Goal: Use online tool/utility: Utilize a website feature to perform a specific function

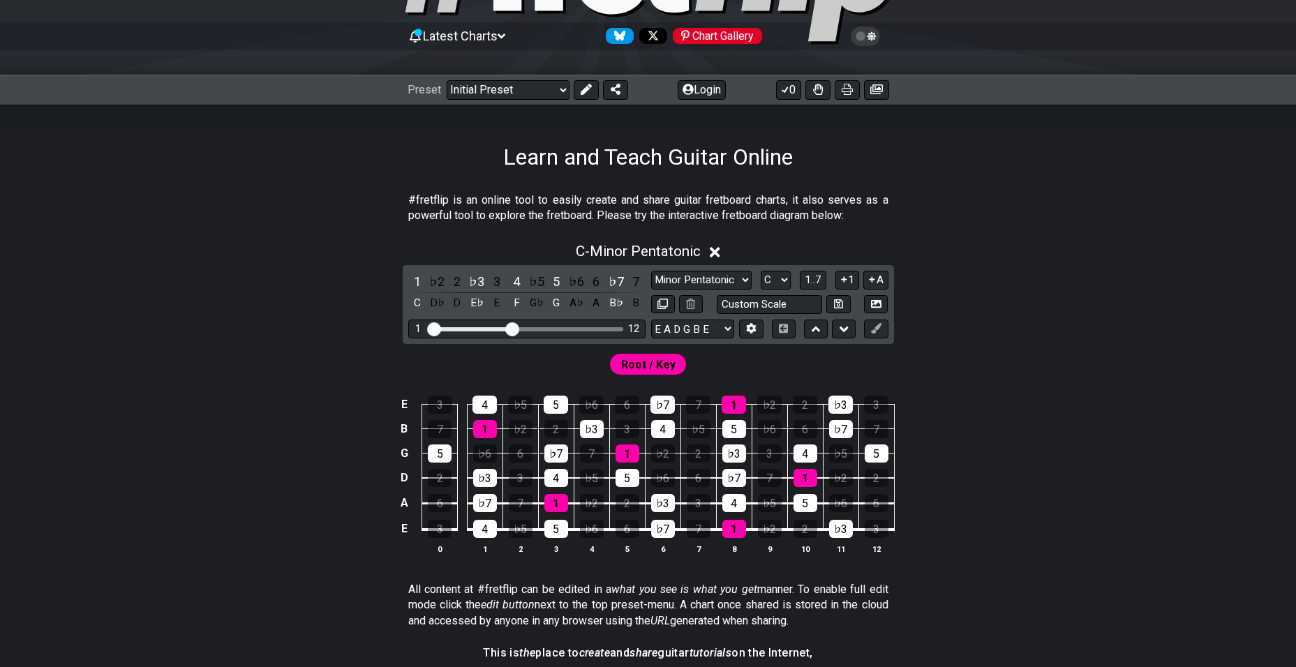
scroll to position [123, 0]
click at [768, 279] on select "A♭ A A♯ B♭ B C C♯ D♭ D D♯ E♭ E F F♯ G♭ G G♯" at bounding box center [776, 280] width 30 height 19
select select "D"
click at [761, 271] on select "A♭ A A♯ B♭ B C C♯ D♭ D D♯ E♭ E F F♯ G♭ G G♯" at bounding box center [776, 280] width 30 height 19
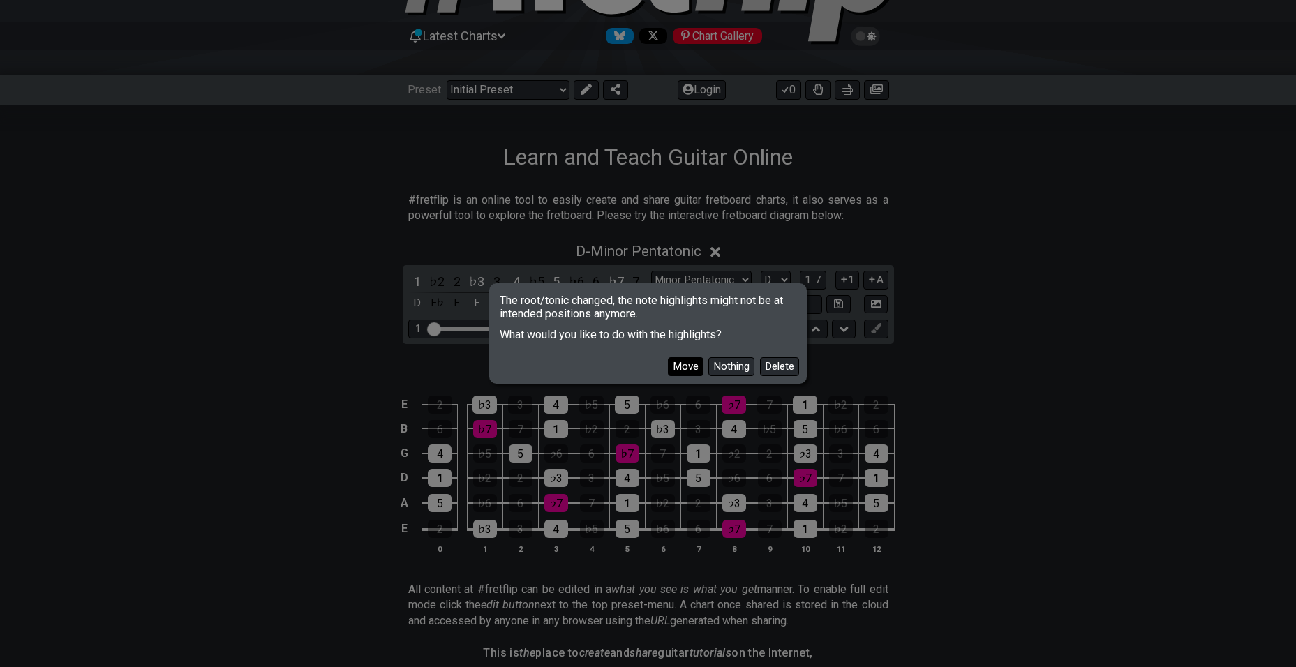
click at [679, 365] on button "Move" at bounding box center [686, 366] width 36 height 19
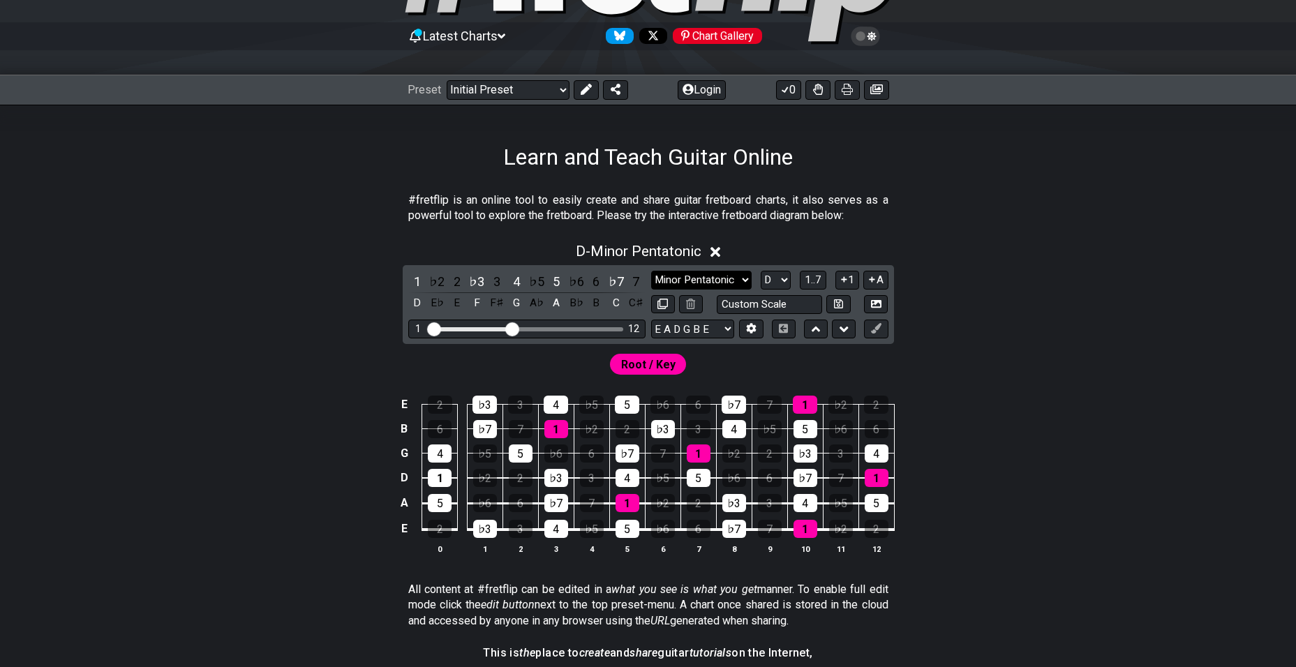
click at [691, 281] on select "Minor Pentatonic Click to edit Minor Pentatonic Major Pentatonic Minor Blues Ma…" at bounding box center [701, 280] width 101 height 19
select select "Dorian"
click at [651, 271] on select "Minor Pentatonic Click to edit Minor Pentatonic Major Pentatonic Minor Blues Ma…" at bounding box center [701, 280] width 101 height 19
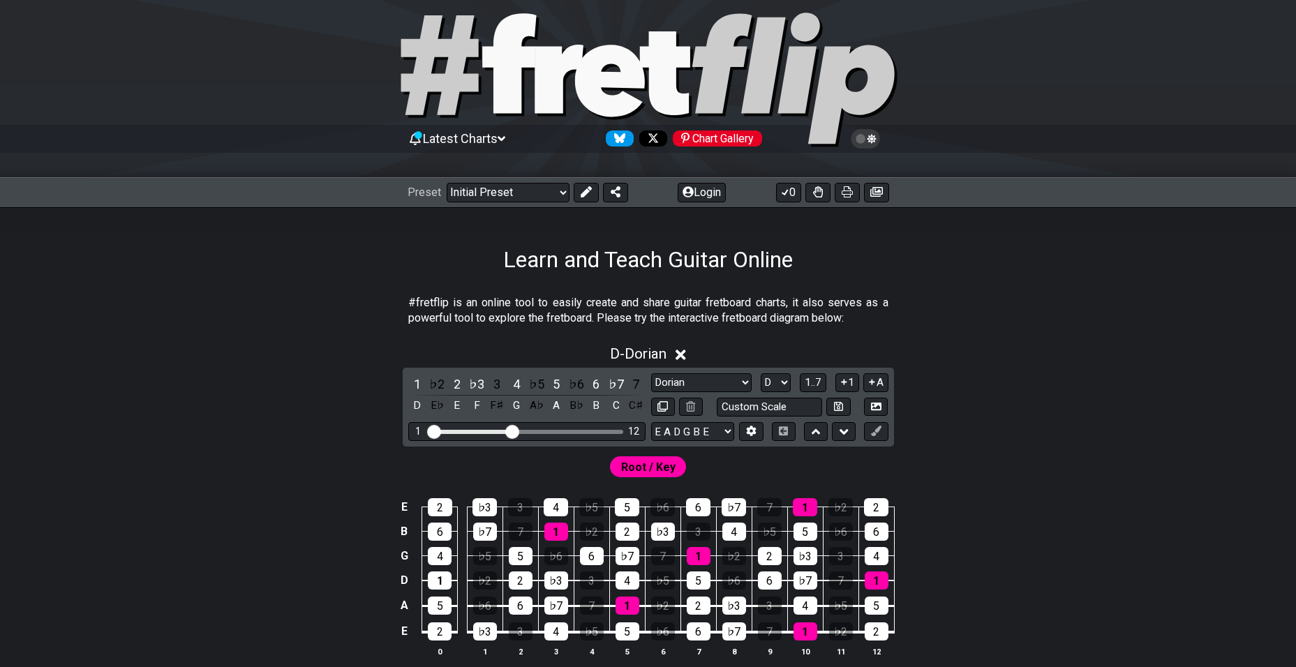
scroll to position [0, 0]
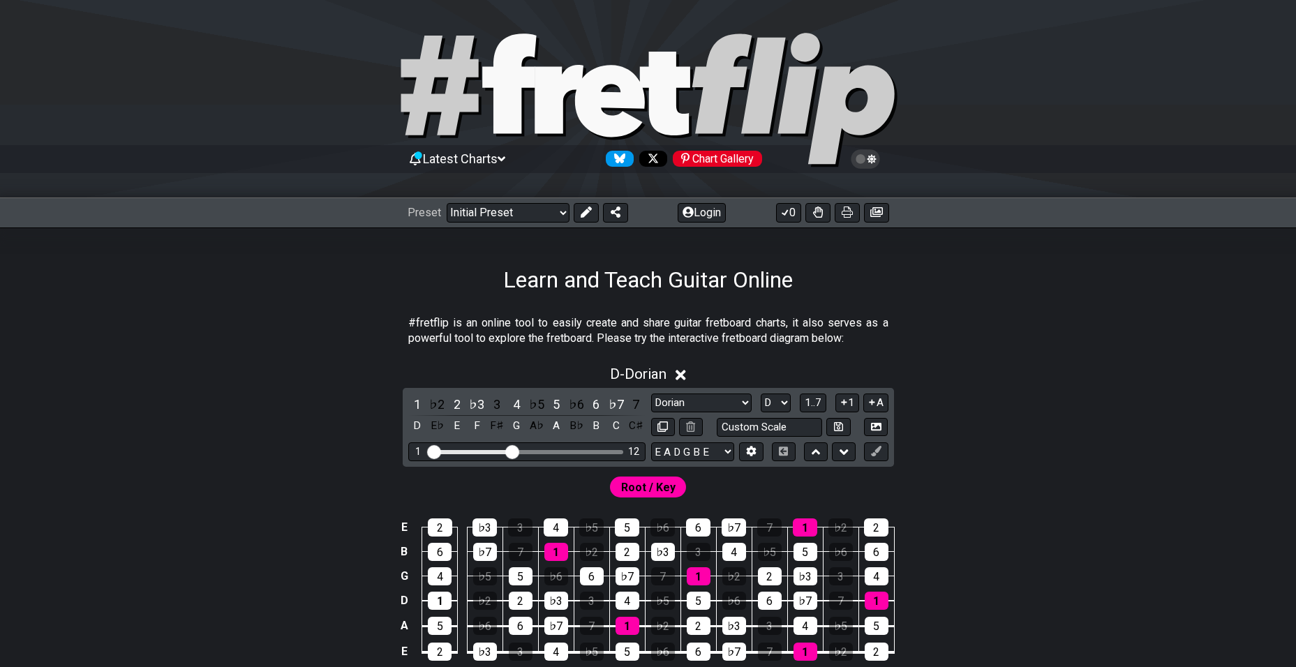
click at [955, 325] on section "#fretflip is an online tool to easily create and share guitar fretboard charts,…" at bounding box center [648, 334] width 1089 height 48
click at [540, 207] on select "Welcome to #fretflip! Initial Preset Custom Preset Minor Pentatonic Major Penta…" at bounding box center [508, 213] width 123 height 20
click at [447, 203] on select "Welcome to #fretflip! Initial Preset Custom Preset Minor Pentatonic Major Penta…" at bounding box center [508, 213] width 123 height 20
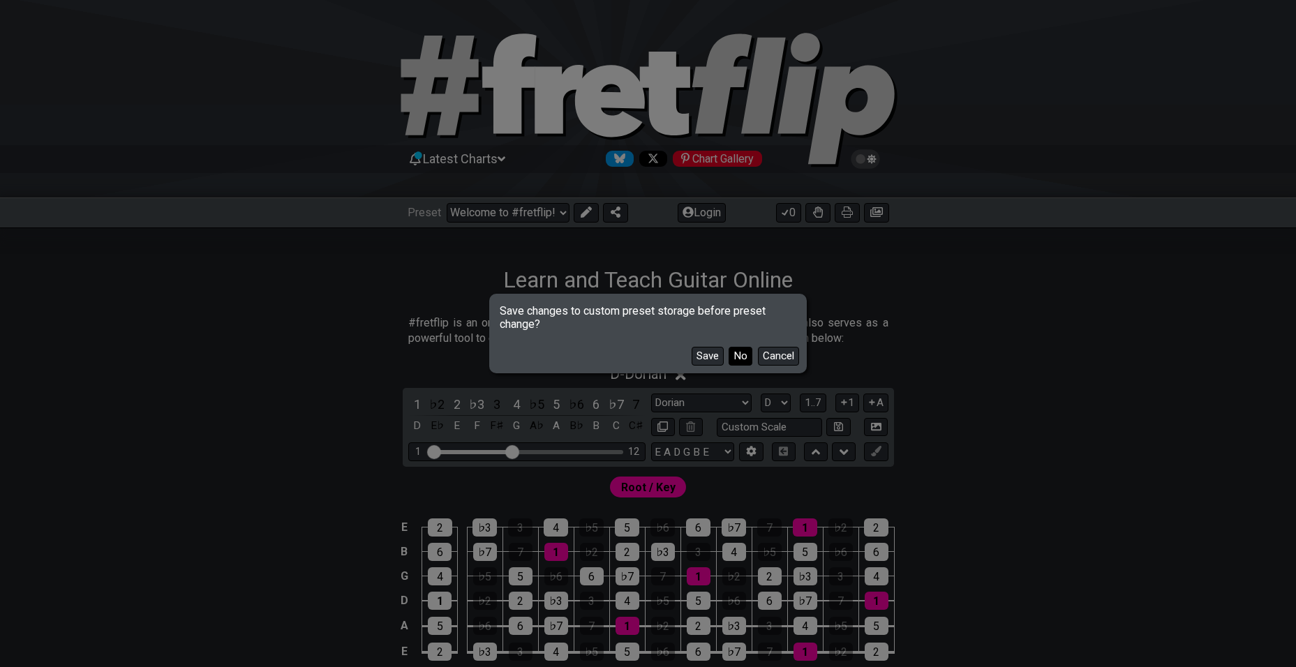
click at [734, 353] on button "No" at bounding box center [741, 356] width 24 height 19
select select "/3nps-caged-shapes"
select select "A"
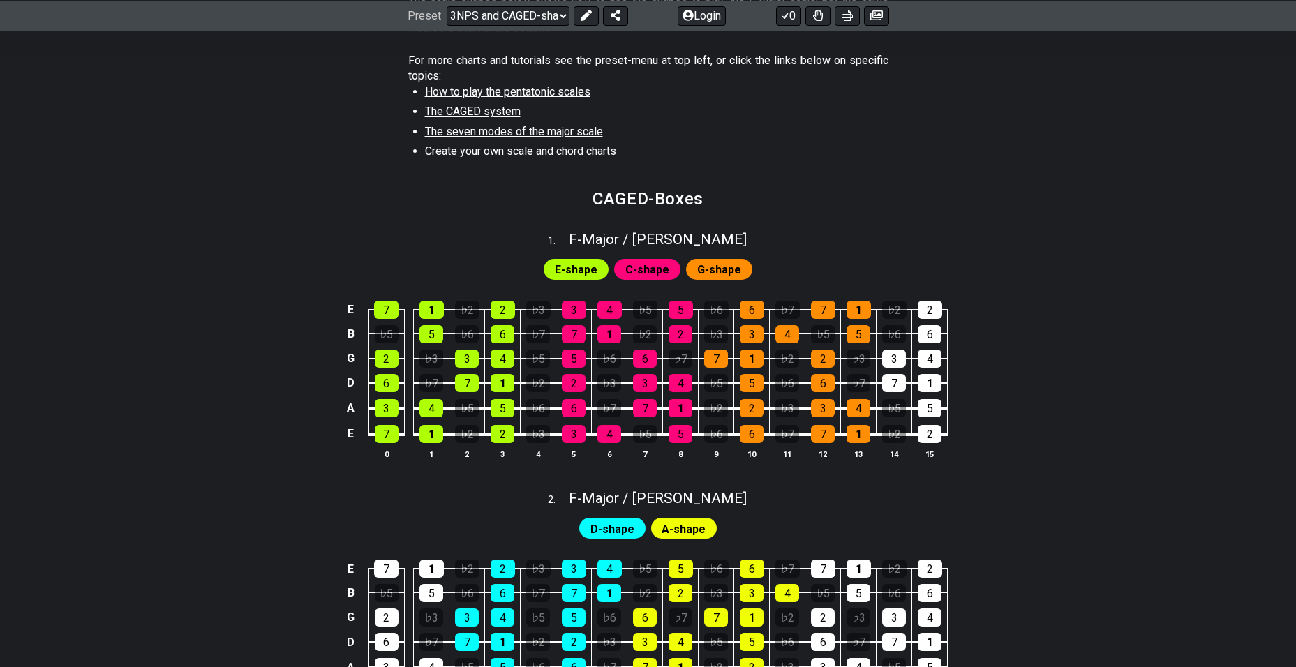
scroll to position [485, 0]
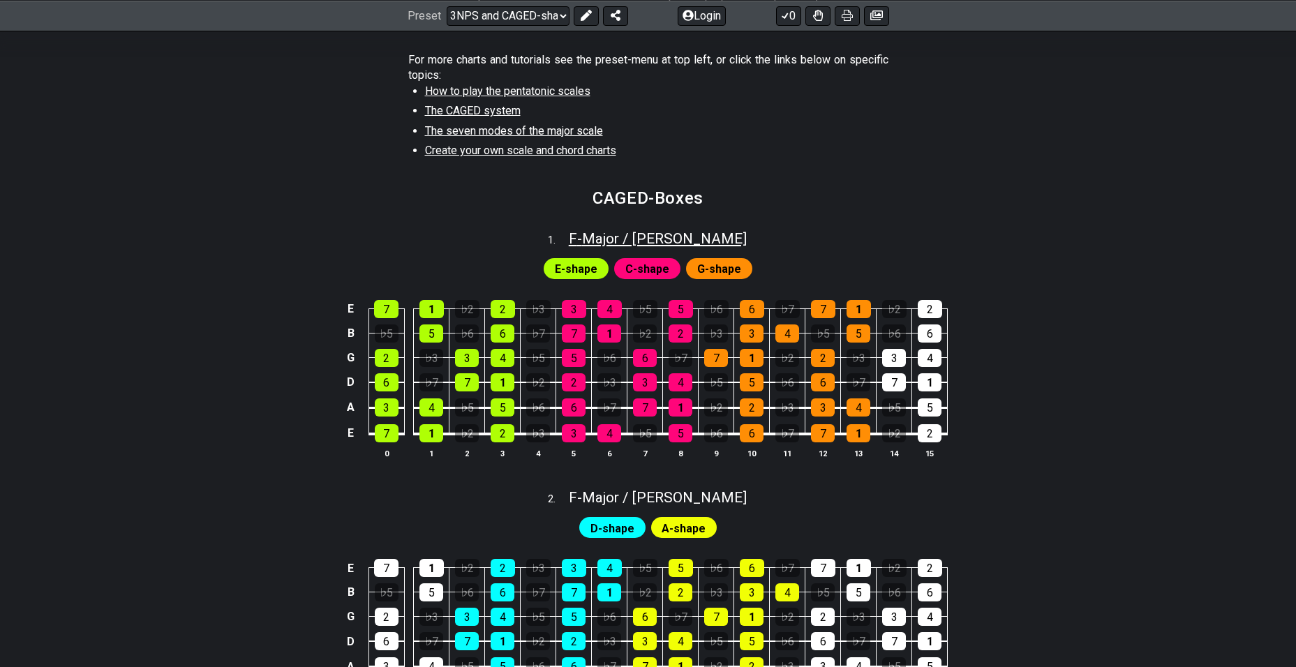
click at [634, 237] on span "F - Major / Ionian" at bounding box center [658, 238] width 178 height 17
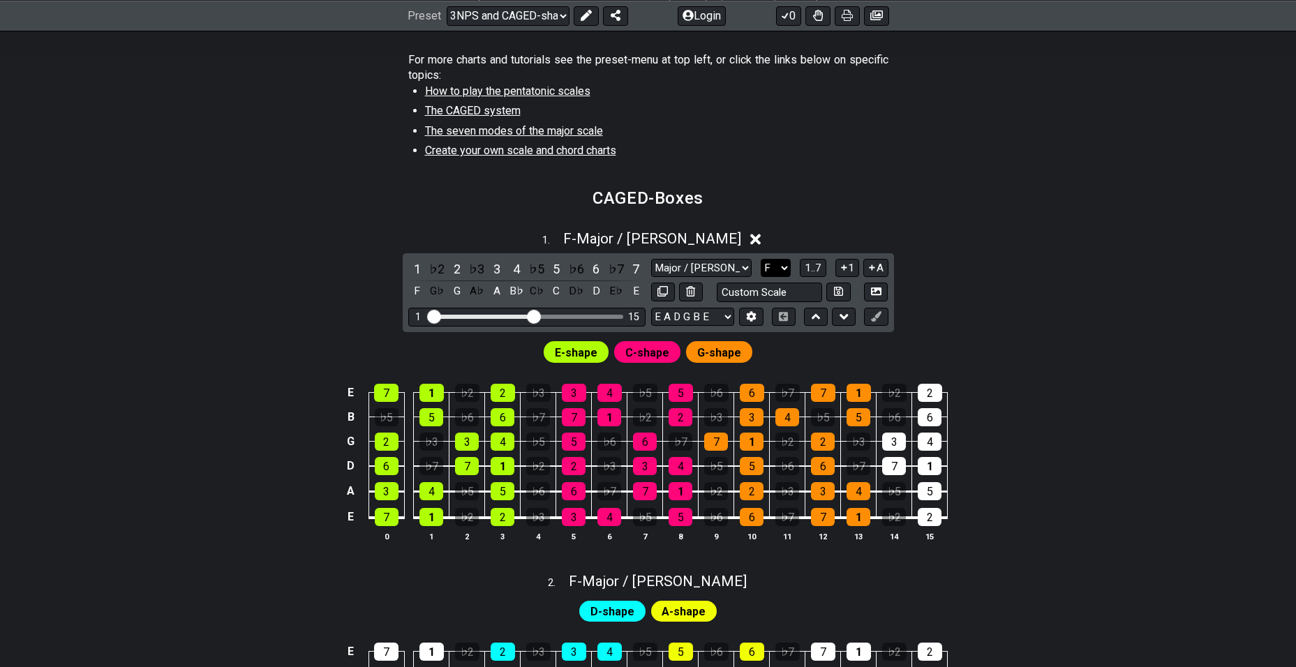
click at [786, 265] on select "A♭ A A♯ B♭ B C C♯ D♭ D D♯ E♭ E F F♯ G♭ G G♯" at bounding box center [776, 268] width 30 height 19
select select "D"
click at [761, 259] on select "A♭ A A♯ B♭ B C C♯ D♭ D D♯ E♭ E F F♯ G♭ G G♯" at bounding box center [776, 268] width 30 height 19
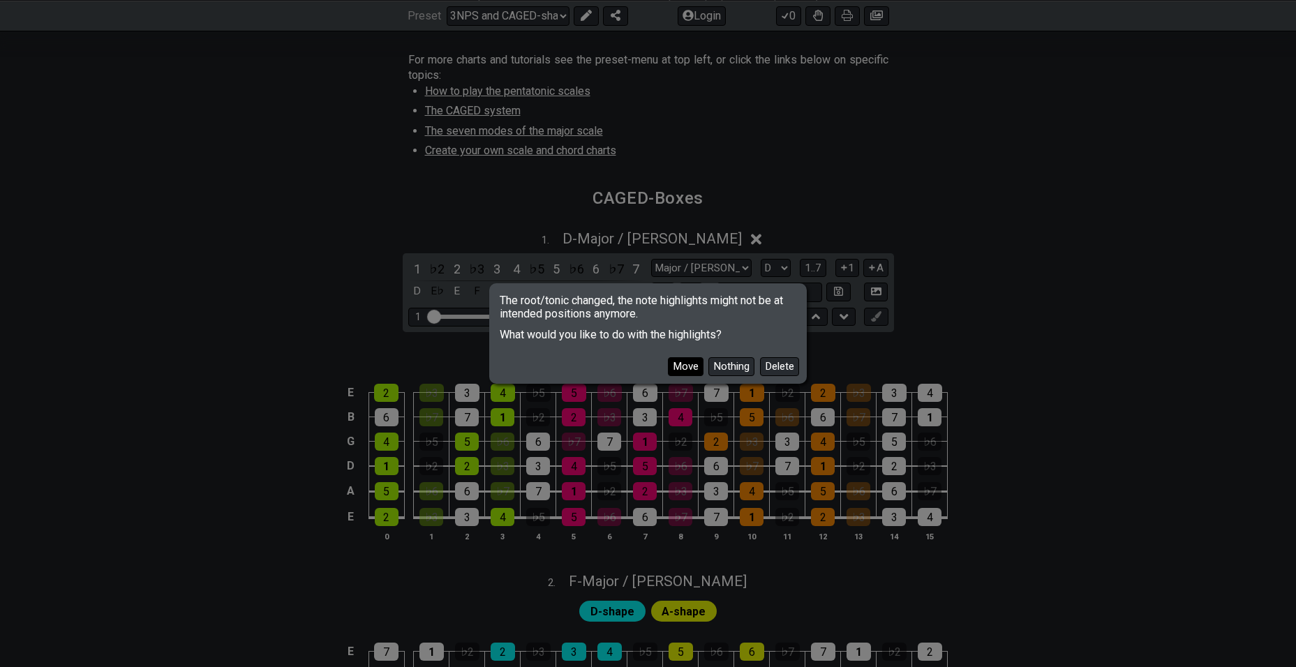
click at [686, 368] on button "Move" at bounding box center [686, 366] width 36 height 19
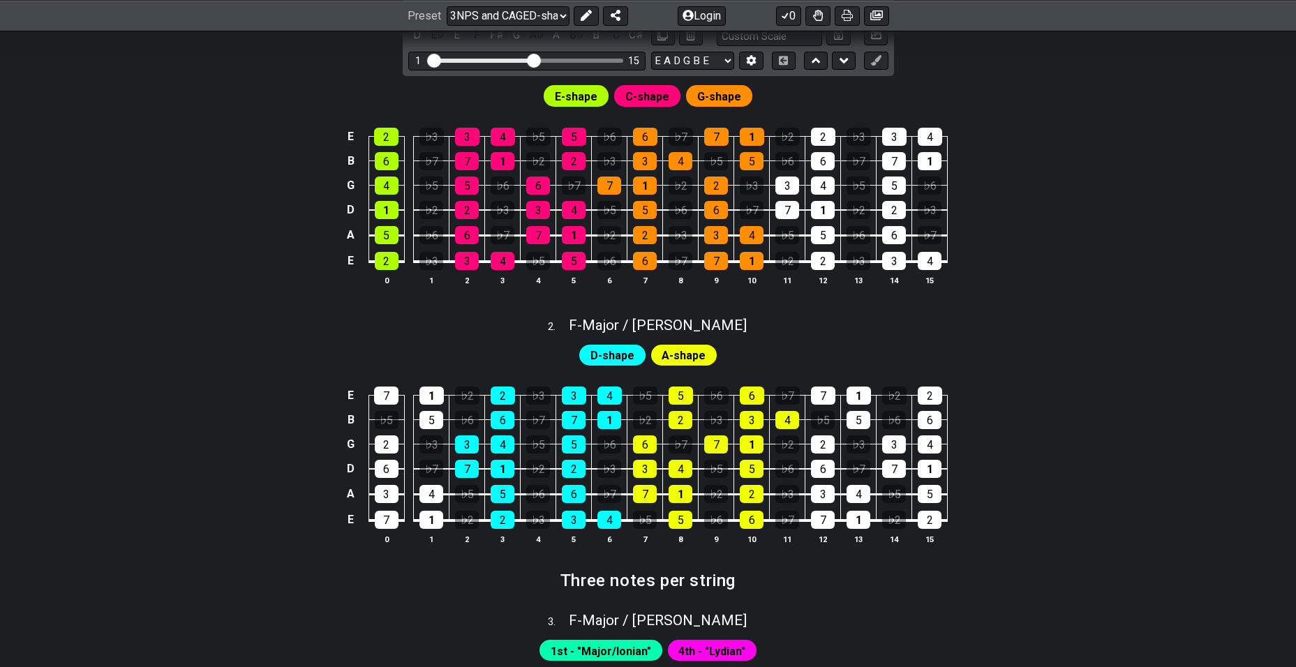
scroll to position [742, 0]
click at [705, 321] on span "F - Major / Ionian" at bounding box center [658, 324] width 178 height 17
select select "F"
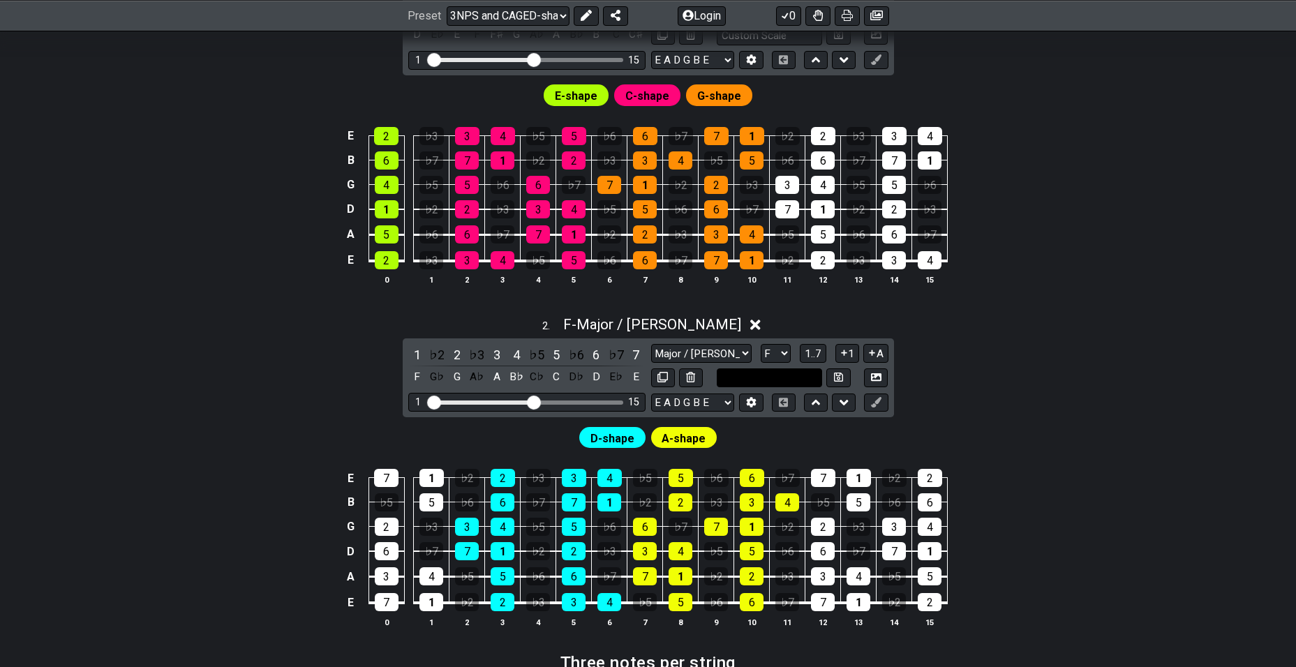
click at [745, 375] on input "text" at bounding box center [770, 378] width 106 height 19
type input "Custom Scale"
click at [782, 354] on select "A♭ A A♯ B♭ B C C♯ D♭ D D♯ E♭ E F F♯ G♭ G G♯" at bounding box center [776, 353] width 30 height 19
select select "D"
click at [761, 344] on select "A♭ A A♯ B♭ B C C♯ D♭ D D♯ E♭ E F F♯ G♭ G G♯" at bounding box center [776, 353] width 30 height 19
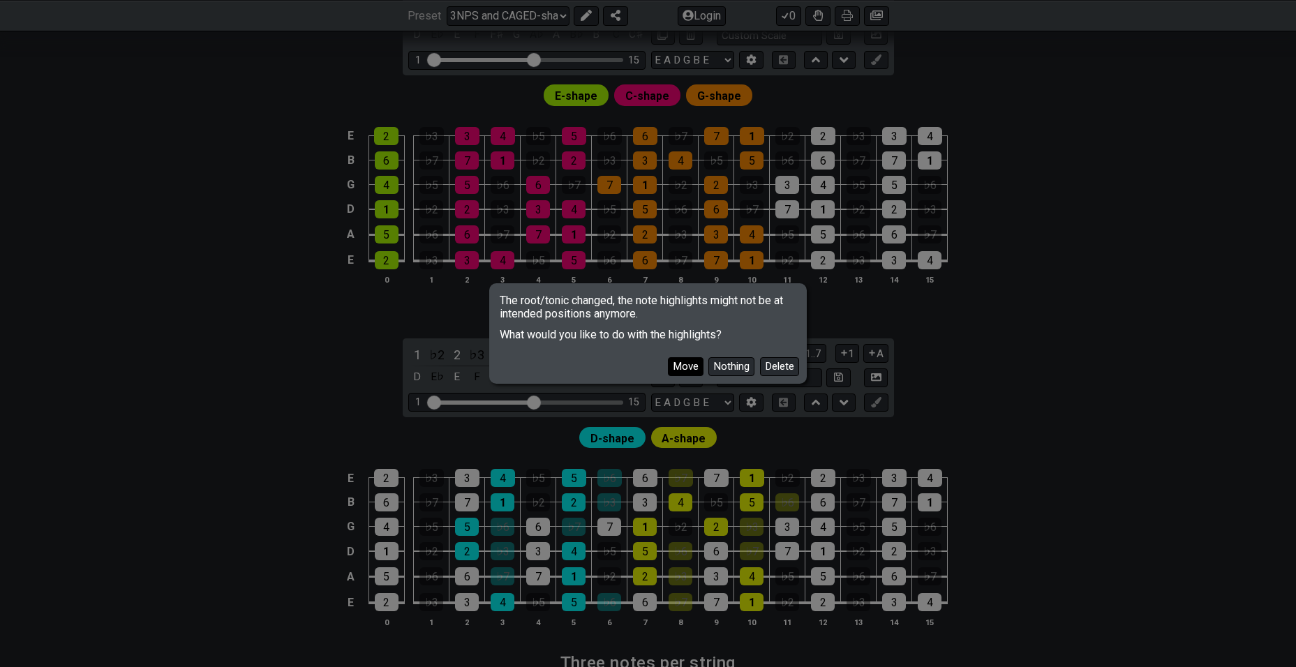
click at [683, 365] on button "Move" at bounding box center [686, 366] width 36 height 19
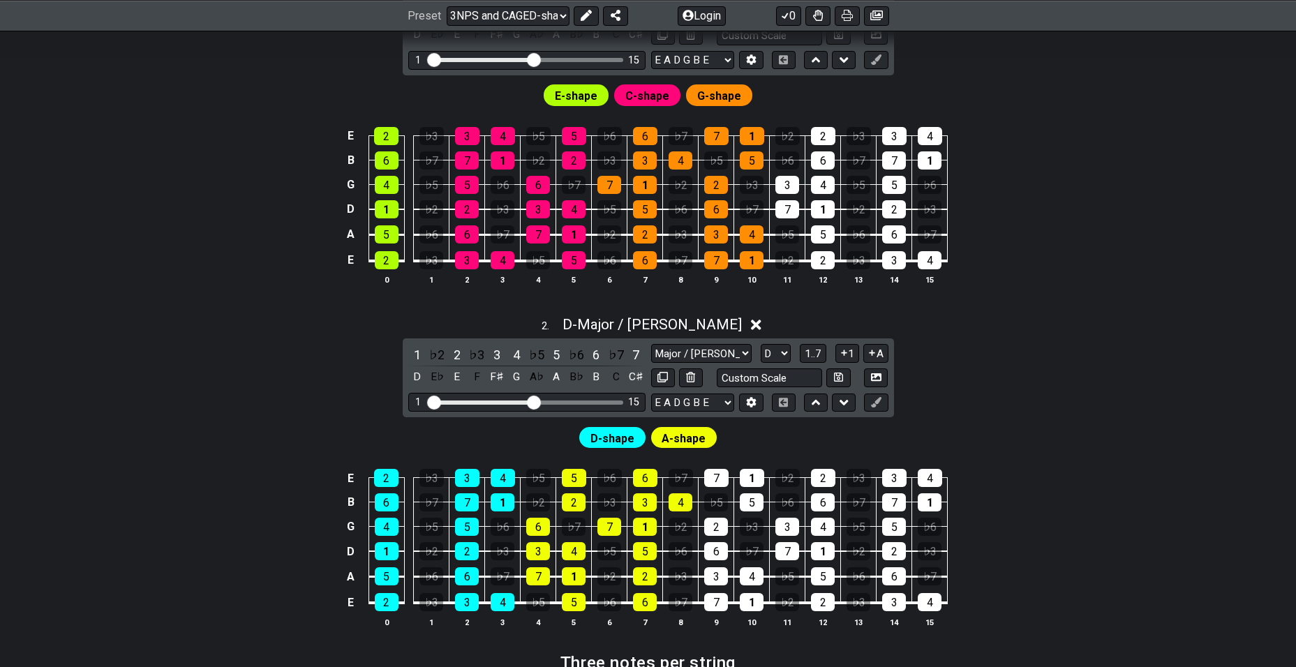
click at [903, 387] on div "2 . D - Major / Ionian 1 ♭2 2 ♭3 3 4 ♭5 5 ♭6 6 ♭7 7 D E♭ E F F♯ G A♭ A B♭ B C C…" at bounding box center [648, 478] width 1089 height 340
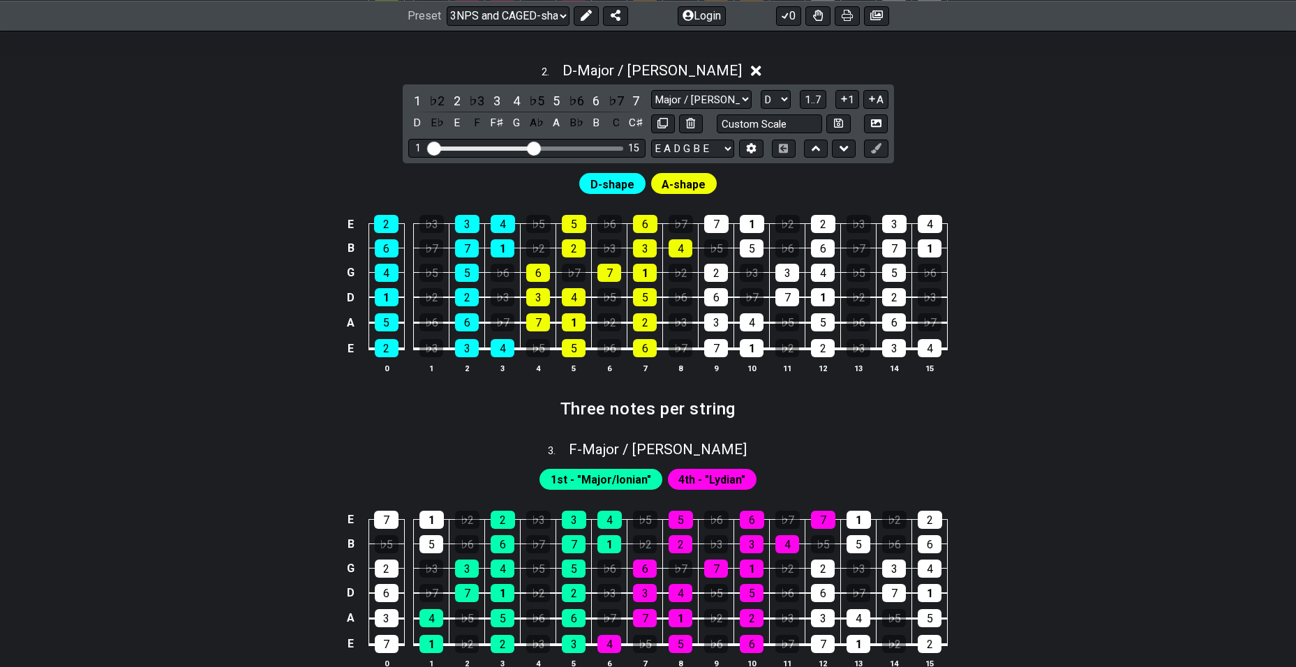
scroll to position [997, 0]
click at [681, 452] on span "F - Major / Ionian" at bounding box center [658, 449] width 178 height 17
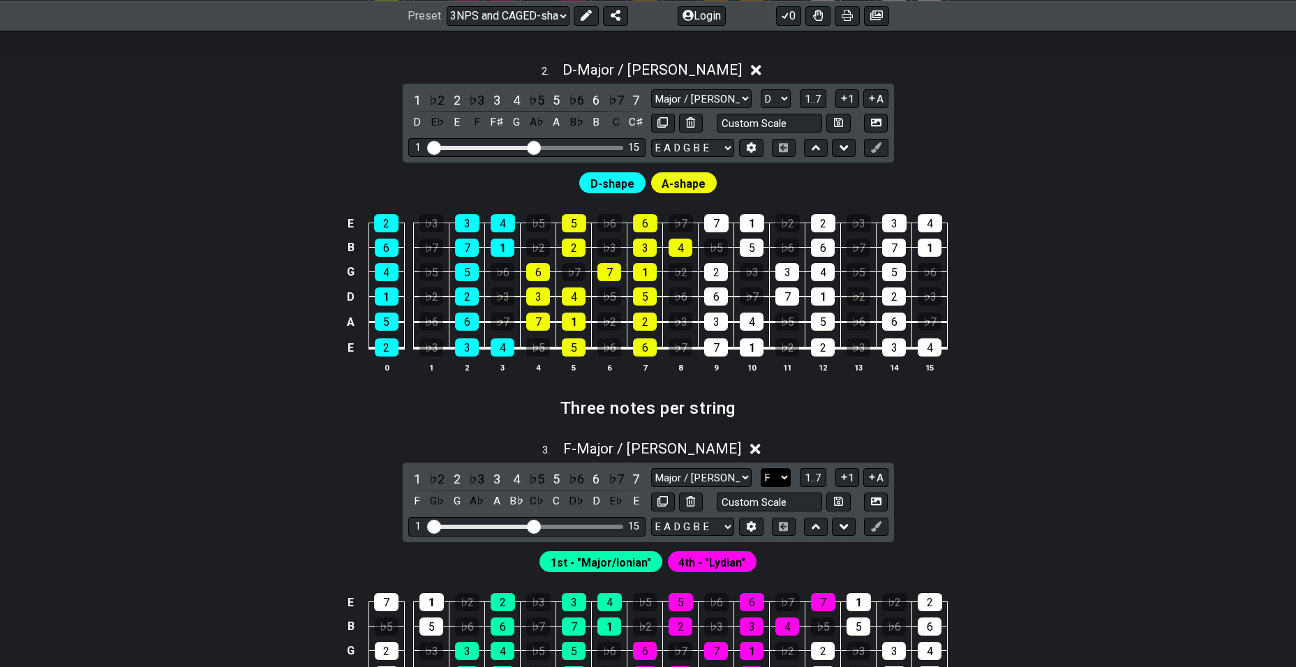
click at [777, 483] on select "A♭ A A♯ B♭ B C C♯ D♭ D D♯ E♭ E F F♯ G♭ G G♯" at bounding box center [776, 477] width 30 height 19
select select "D"
click at [761, 468] on select "A♭ A A♯ B♭ B C C♯ D♭ D D♯ E♭ E F F♯ G♭ G G♯" at bounding box center [776, 477] width 30 height 19
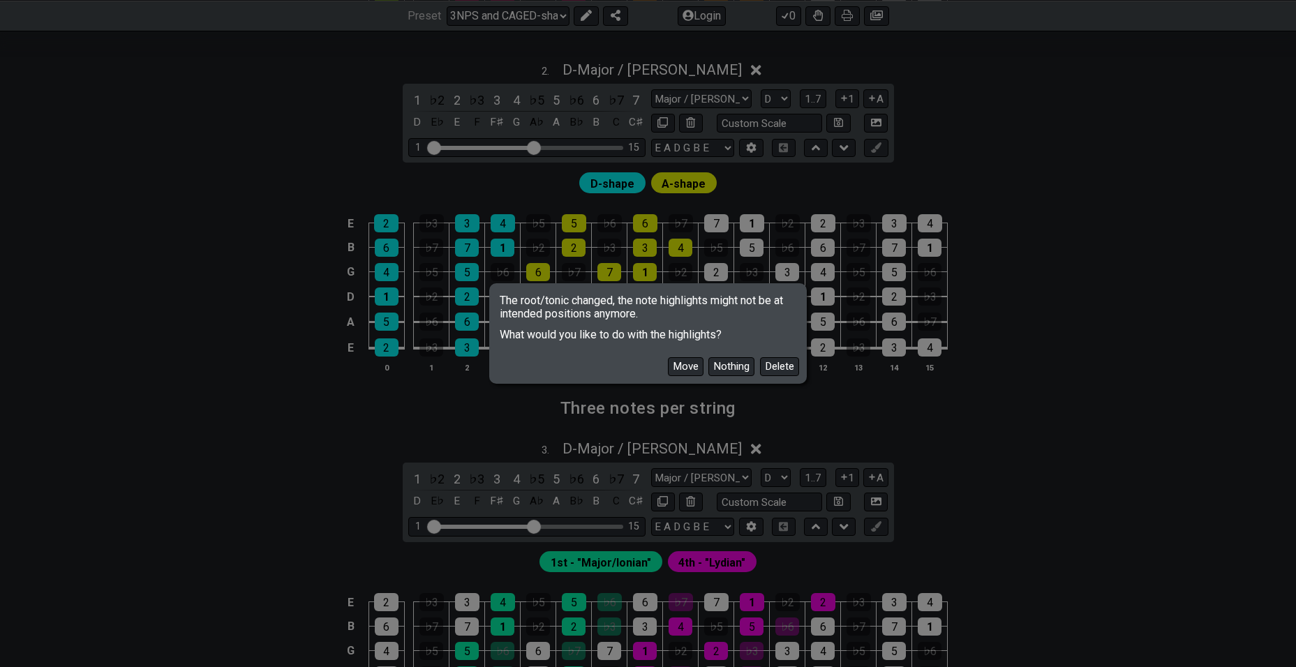
click at [682, 356] on div "Move Nothing Delete" at bounding box center [648, 361] width 313 height 40
click at [689, 370] on button "Move" at bounding box center [686, 366] width 36 height 19
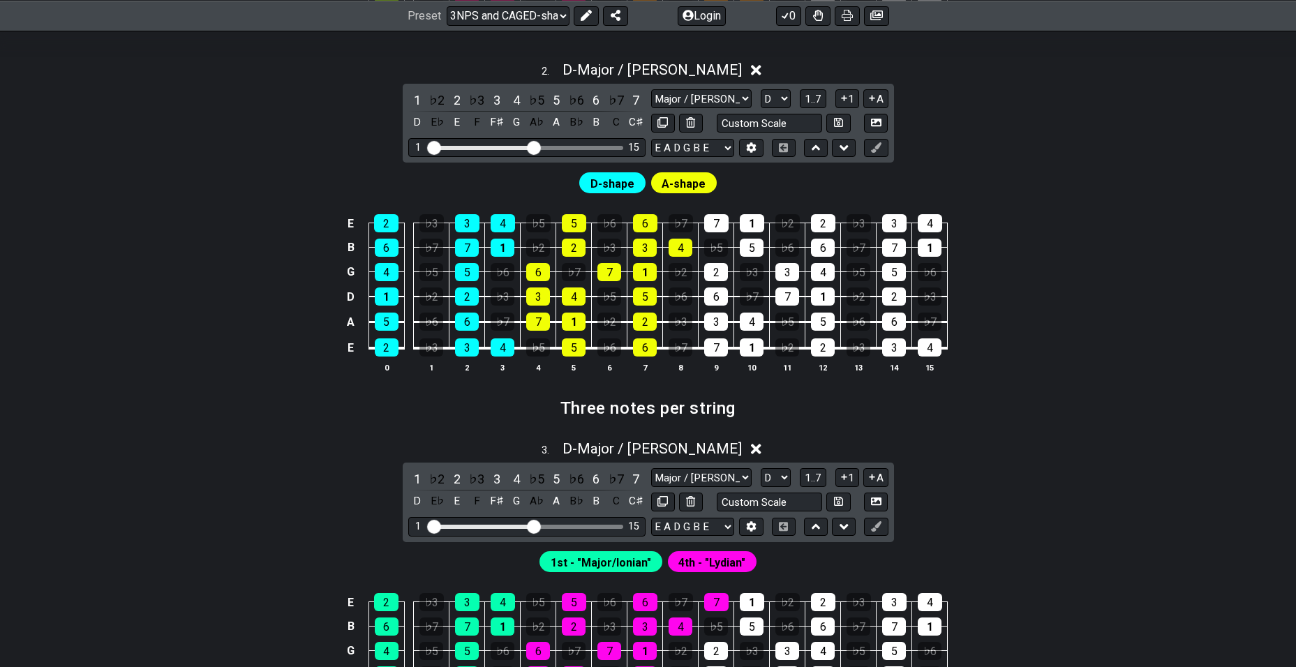
click at [839, 438] on div "3 . D - Major / Ionian" at bounding box center [648, 445] width 1089 height 27
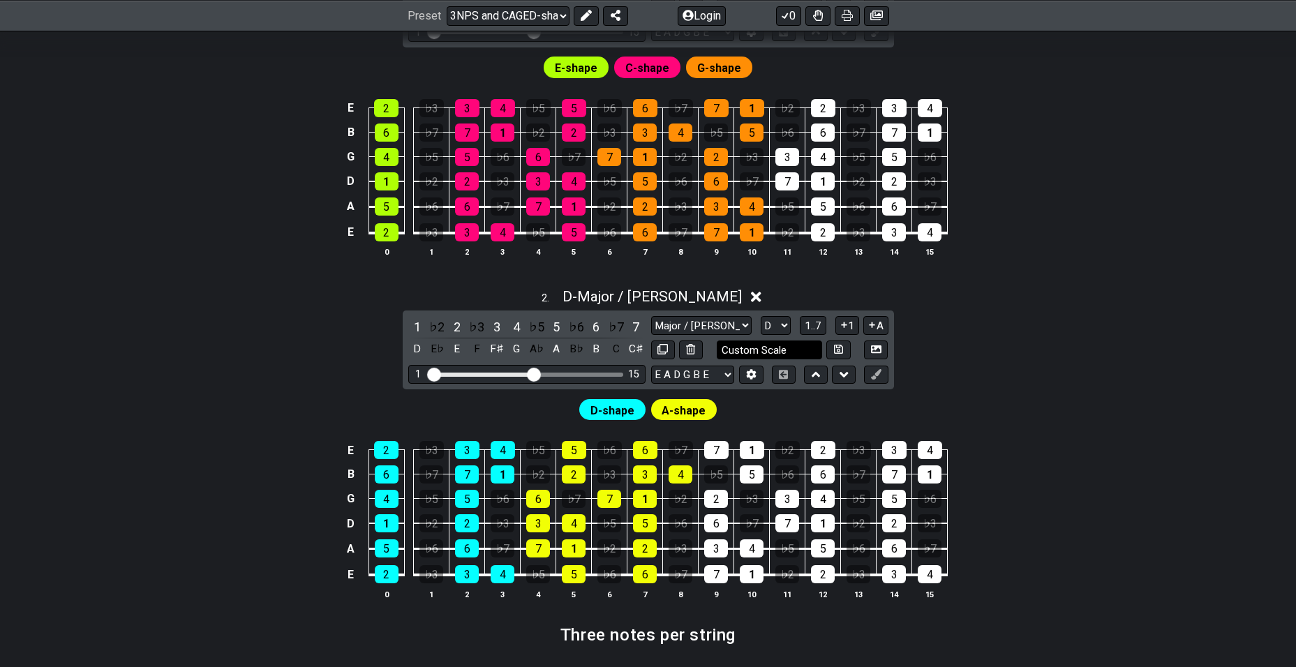
scroll to position [769, 0]
click at [770, 408] on div "D-shape A-shape" at bounding box center [648, 407] width 1089 height 34
click at [721, 289] on div "2 . D - Major / Ionian" at bounding box center [648, 294] width 1089 height 27
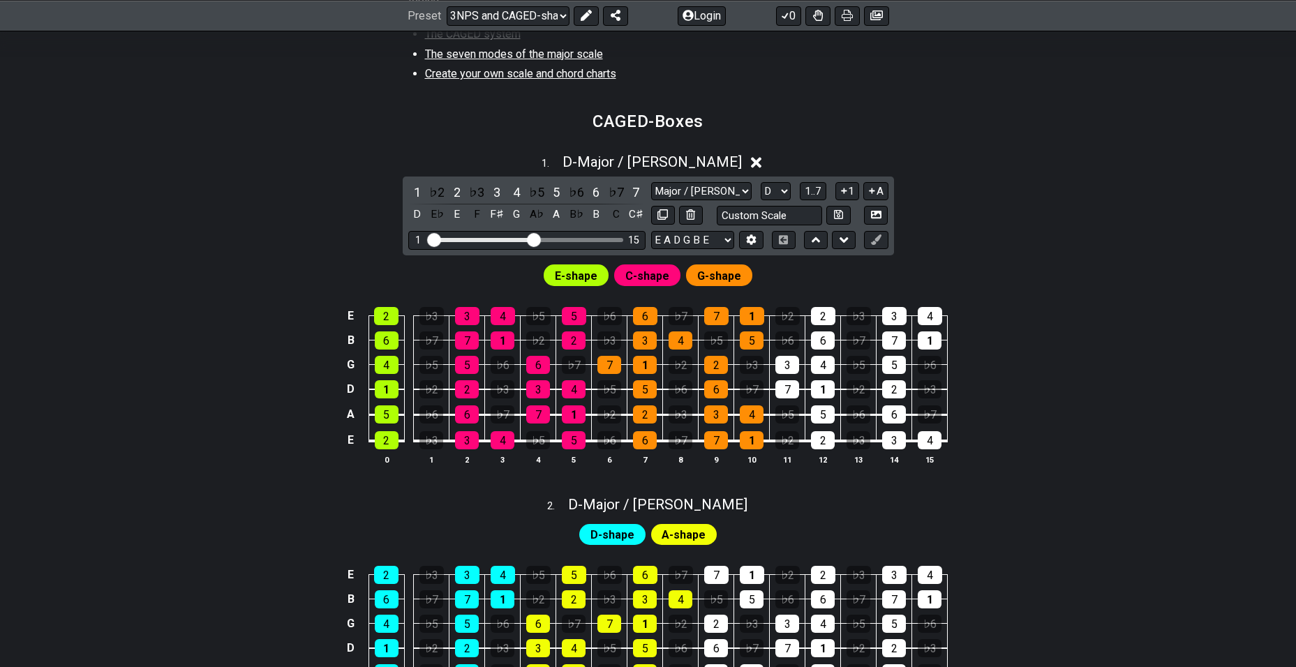
scroll to position [561, 0]
click at [751, 156] on icon at bounding box center [756, 163] width 10 height 15
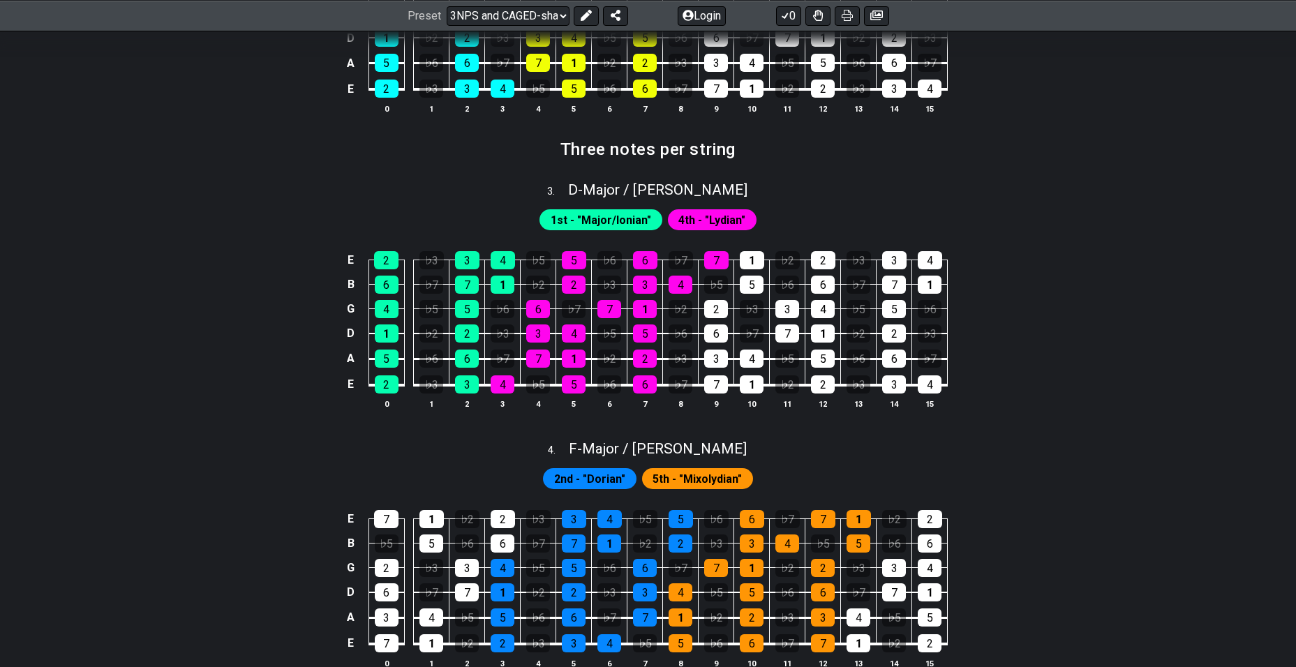
scroll to position [1090, 0]
click at [671, 442] on span "F - Major / Ionian" at bounding box center [658, 448] width 178 height 17
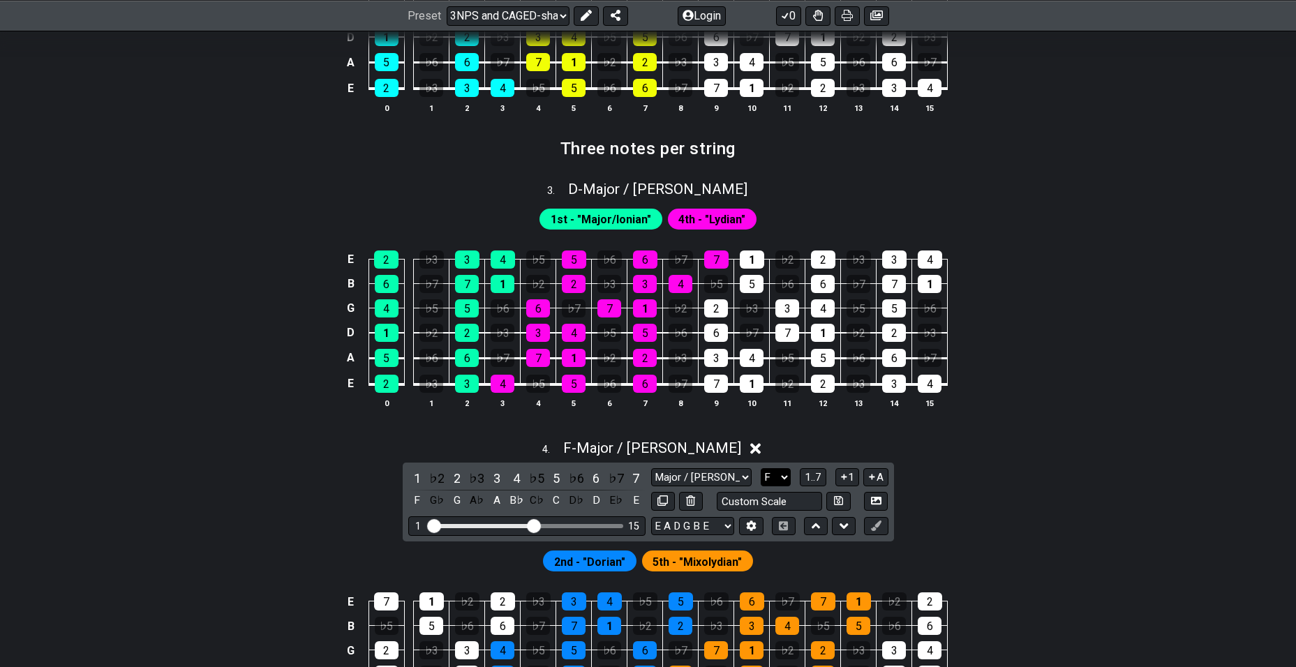
click at [776, 477] on select "A♭ A A♯ B♭ B C C♯ D♭ D D♯ E♭ E F F♯ G♭ G G♯" at bounding box center [776, 477] width 30 height 19
select select "D"
click at [761, 468] on select "A♭ A A♯ B♭ B C C♯ D♭ D D♯ E♭ E F F♯ G♭ G G♯" at bounding box center [776, 477] width 30 height 19
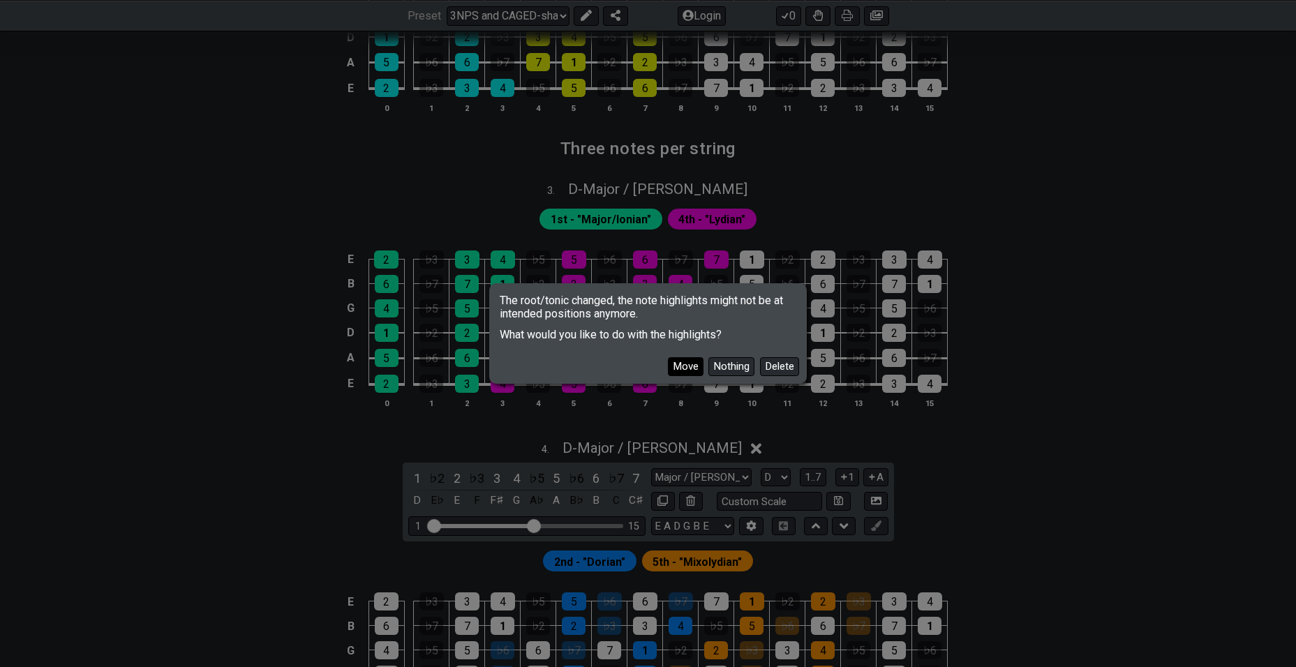
click at [683, 370] on button "Move" at bounding box center [686, 366] width 36 height 19
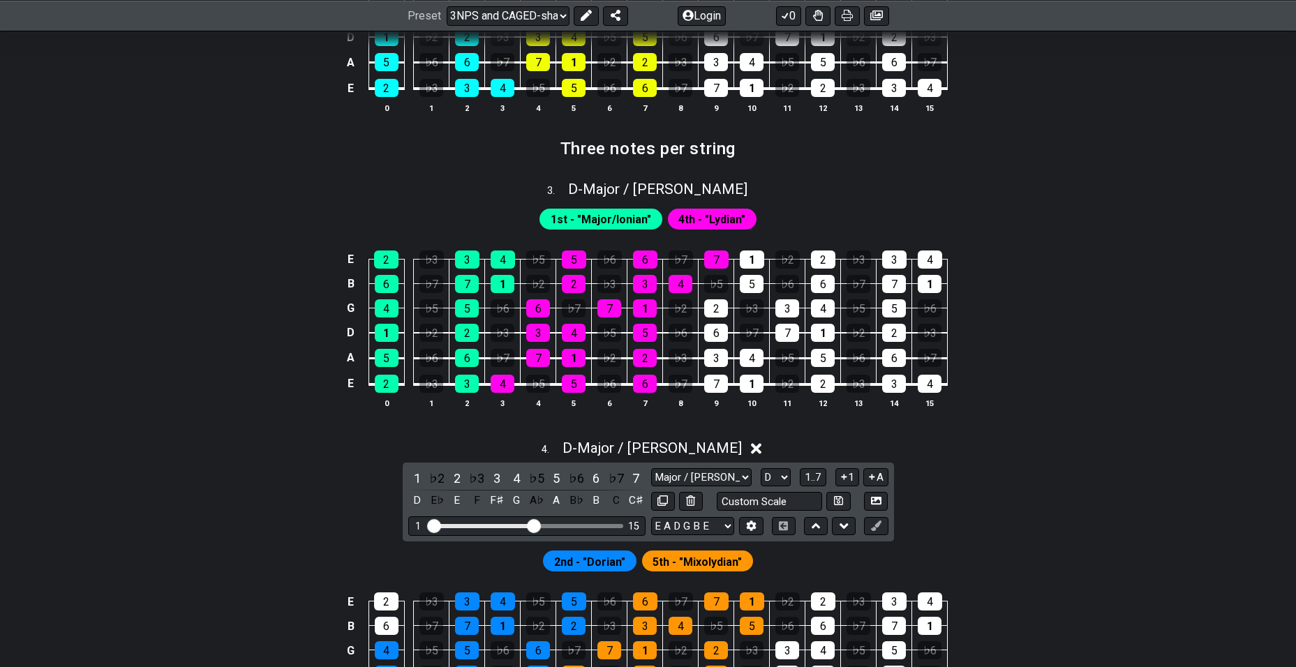
click at [737, 432] on div "4 . D - Major / Ionian" at bounding box center [648, 444] width 1089 height 27
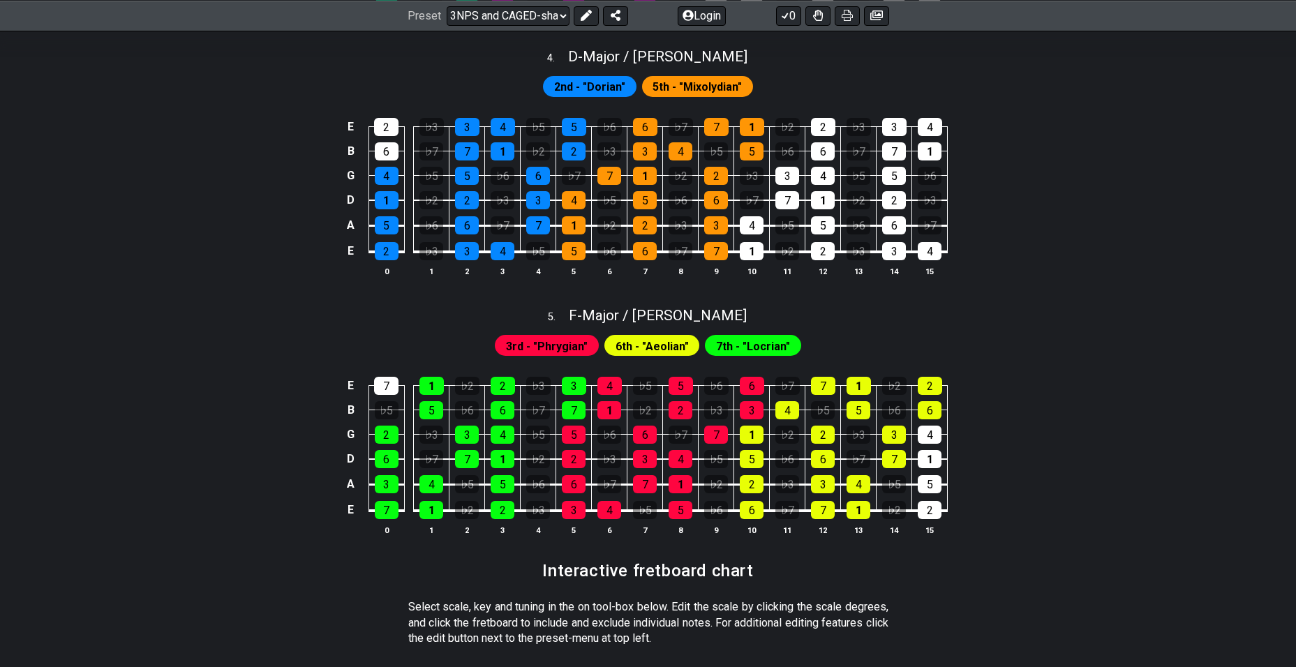
scroll to position [1481, 0]
click at [715, 309] on div "5 . F - Major / Ionian" at bounding box center [648, 312] width 1089 height 27
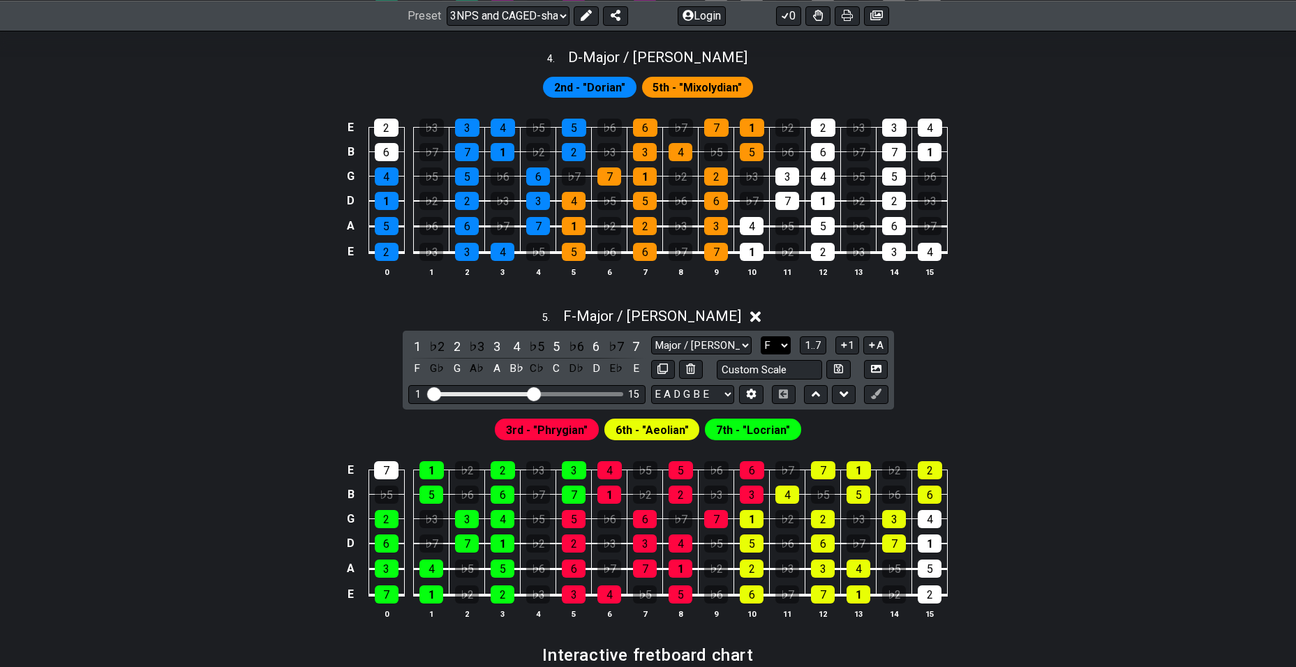
click at [771, 350] on select "A♭ A A♯ B♭ B C C♯ D♭ D D♯ E♭ E F F♯ G♭ G G♯" at bounding box center [776, 345] width 30 height 19
select select "D"
click at [761, 336] on select "A♭ A A♯ B♭ B C C♯ D♭ D D♯ E♭ E F F♯ G♭ G G♯" at bounding box center [776, 345] width 30 height 19
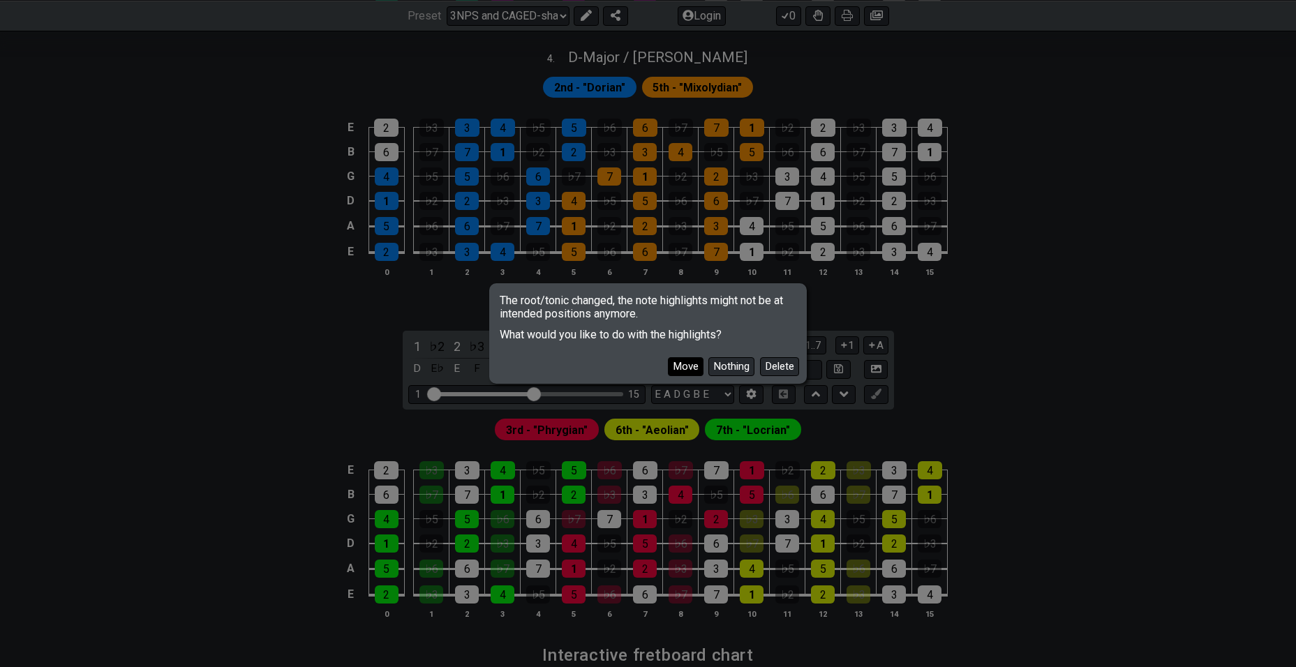
click at [687, 357] on button "Move" at bounding box center [686, 366] width 36 height 19
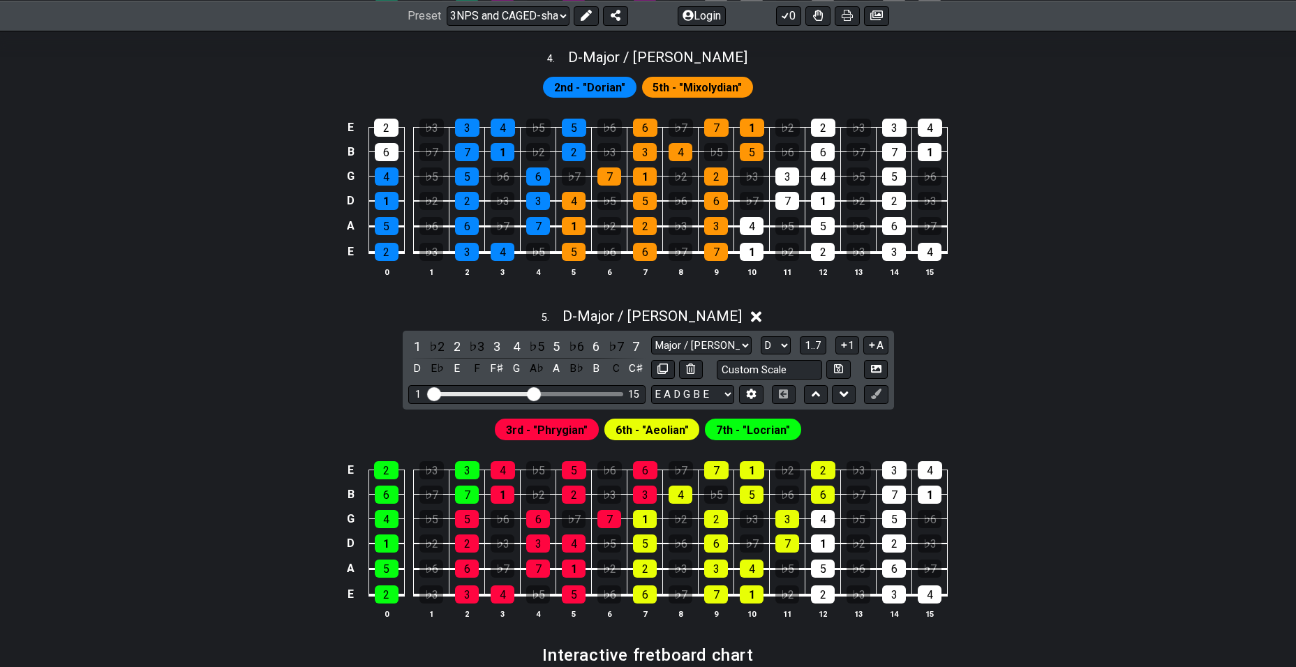
click at [811, 289] on div "E 2 ♭3 3 4 ♭5 5 ♭6 6 ♭7 7 1 ♭2 2 ♭3 3 4 B 6 ♭7 7 1 ♭2 2 ♭3 3 4 ♭5 5 ♭6 6 ♭7 7 1…" at bounding box center [648, 199] width 1089 height 196
click at [726, 309] on div "5 . D - Major / Ionian" at bounding box center [648, 312] width 1089 height 27
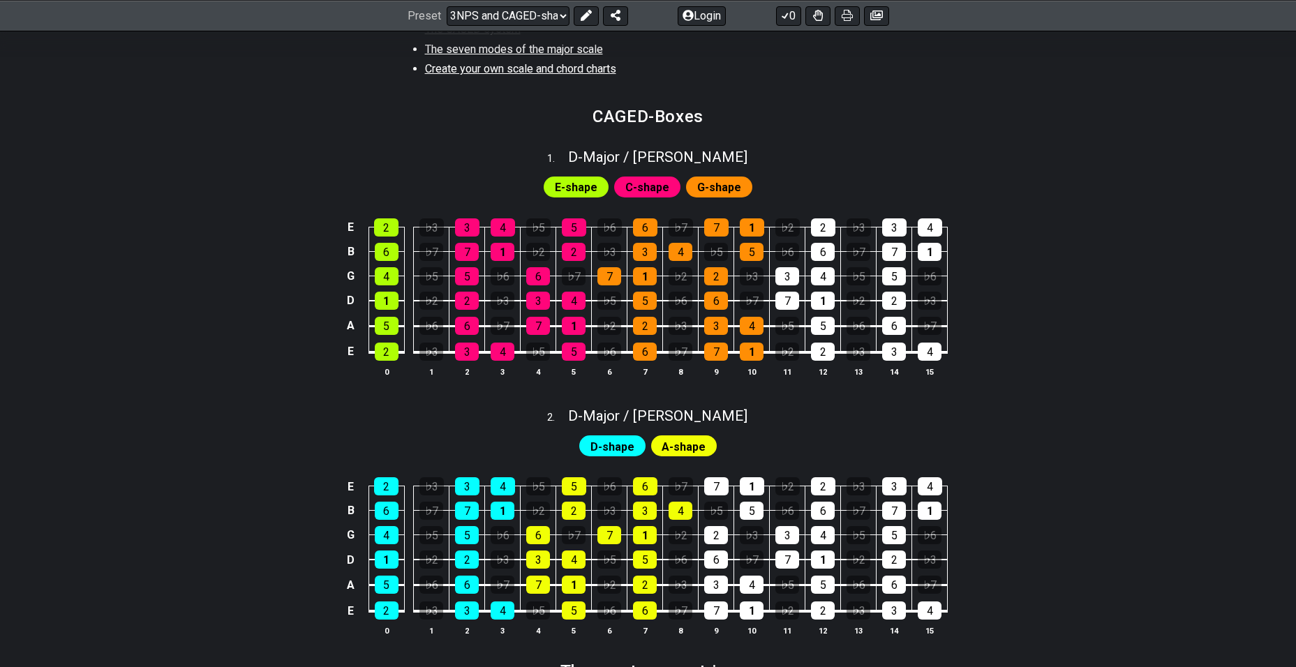
scroll to position [566, 0]
